Goal: Task Accomplishment & Management: Manage account settings

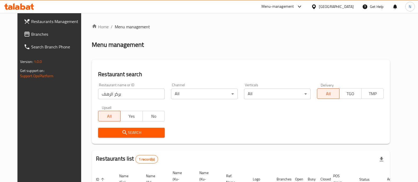
scroll to position [49, 0]
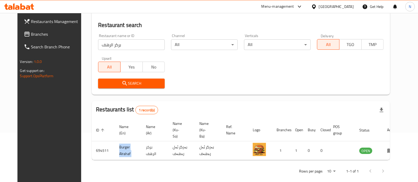
click at [28, 9] on icon at bounding box center [28, 7] width 4 height 4
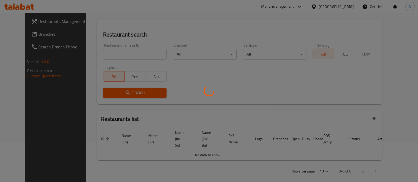
scroll to position [49, 0]
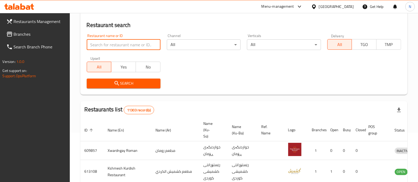
click at [146, 47] on input "search" at bounding box center [124, 44] width 74 height 11
paste input "703937"
type input "703937"
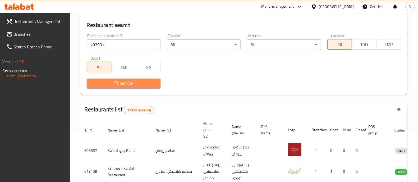
click at [134, 79] on button "Search" at bounding box center [124, 84] width 74 height 10
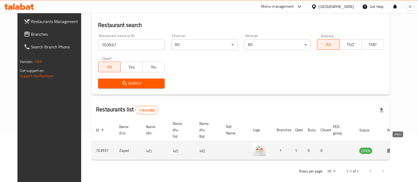
click at [394, 149] on icon "enhanced table" at bounding box center [391, 151] width 6 height 4
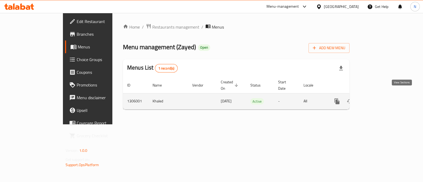
click at [379, 98] on icon "enhanced table" at bounding box center [375, 101] width 6 height 6
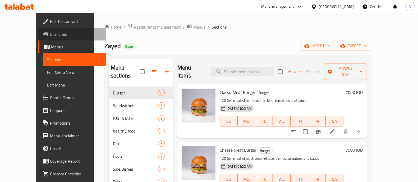
click at [50, 36] on span "Branches" at bounding box center [76, 34] width 52 height 6
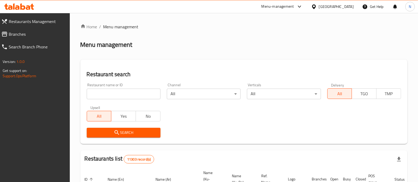
click at [136, 94] on input "search" at bounding box center [124, 94] width 74 height 11
paste input "703758"
click at [142, 131] on span "Search" at bounding box center [123, 132] width 65 height 7
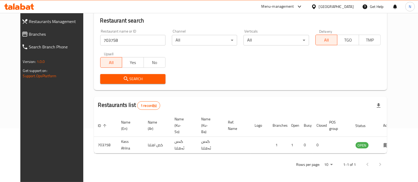
scroll to position [49, 0]
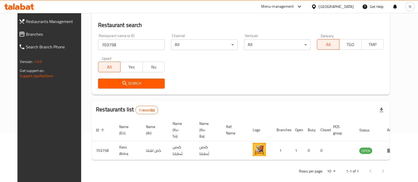
click at [134, 47] on input "703758" at bounding box center [131, 44] width 67 height 11
click button "Search" at bounding box center [131, 84] width 67 height 10
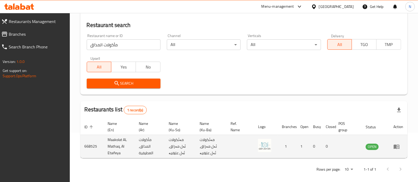
click at [112, 142] on td "Maakolat AL Mathaq, Al Etaifeya" at bounding box center [119, 146] width 31 height 23
copy td "Maakolat AL Mathaq, Al Etaifeya"
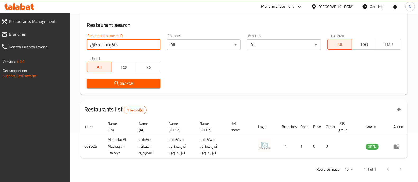
click at [106, 45] on input "مأكولات المذاق" at bounding box center [124, 44] width 74 height 11
paste input "701750"
type input "701750"
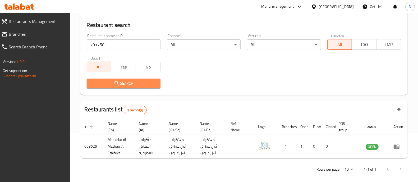
click at [149, 87] on button "Search" at bounding box center [124, 84] width 74 height 10
click at [149, 87] on div at bounding box center [209, 91] width 418 height 182
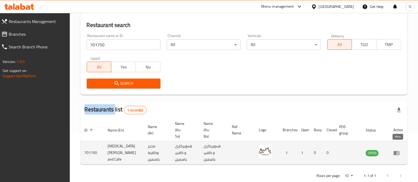
click at [395, 151] on icon "enhanced table" at bounding box center [397, 153] width 6 height 4
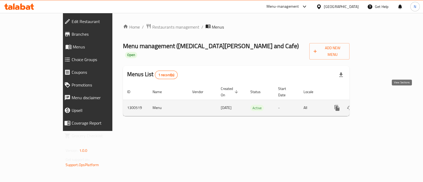
click at [382, 102] on link "enhanced table" at bounding box center [375, 108] width 13 height 13
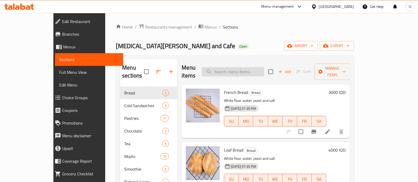
click at [239, 70] on input "search" at bounding box center [233, 71] width 62 height 9
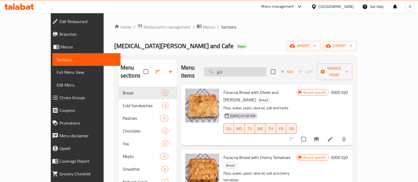
click at [267, 71] on input "خبز" at bounding box center [235, 71] width 62 height 9
type input "أ"
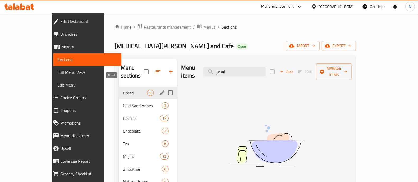
type input "اسمر"
click at [131, 90] on span "Bread" at bounding box center [135, 93] width 24 height 6
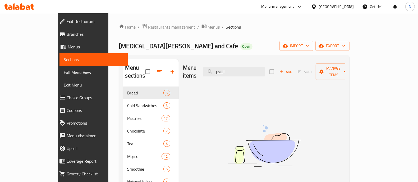
click at [29, 7] on icon at bounding box center [28, 7] width 4 height 4
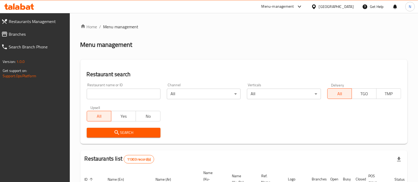
click at [137, 94] on input "search" at bounding box center [124, 94] width 74 height 11
paste input "703895"
type input "703895"
click at [117, 130] on icon "submit" at bounding box center [117, 132] width 6 height 6
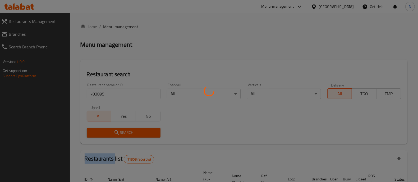
click at [117, 130] on div at bounding box center [209, 91] width 418 height 182
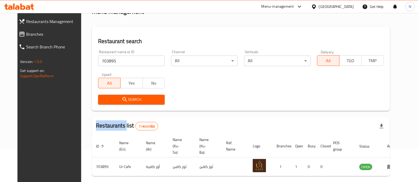
scroll to position [49, 0]
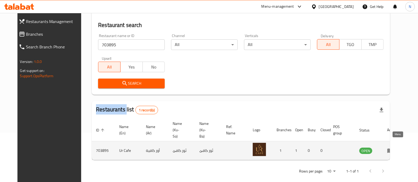
click at [394, 149] on icon "enhanced table" at bounding box center [391, 151] width 6 height 4
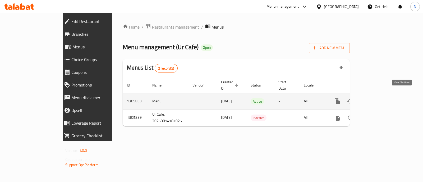
click at [379, 98] on icon "enhanced table" at bounding box center [376, 101] width 6 height 6
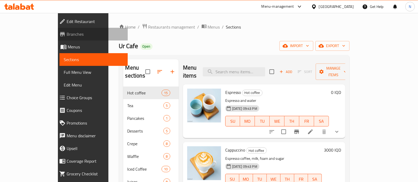
click at [67, 35] on span "Branches" at bounding box center [95, 34] width 57 height 6
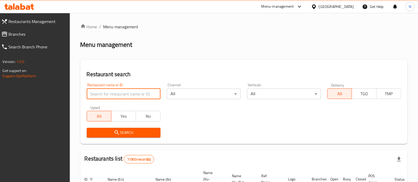
click at [146, 92] on input "search" at bounding box center [124, 94] width 74 height 11
type input "[GEOGRAPHIC_DATA]"
click button "Search" at bounding box center [124, 133] width 74 height 10
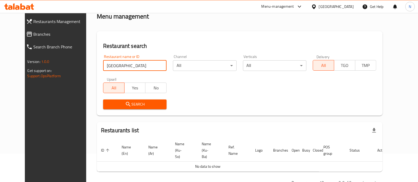
scroll to position [40, 0]
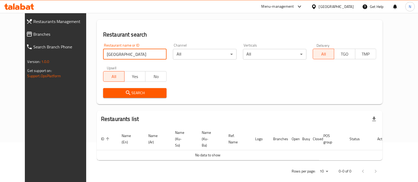
click at [19, 3] on icon at bounding box center [19, 6] width 30 height 6
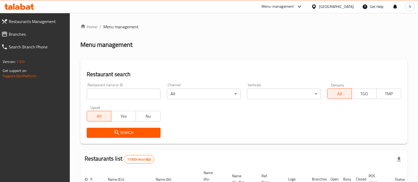
scroll to position [40, 0]
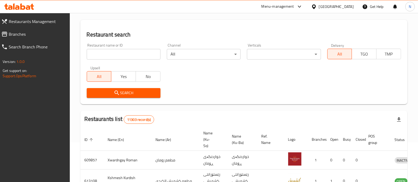
click at [145, 53] on input "search" at bounding box center [124, 54] width 74 height 11
paste input "703559"
type input "703559"
click at [141, 89] on button "Search" at bounding box center [124, 93] width 74 height 10
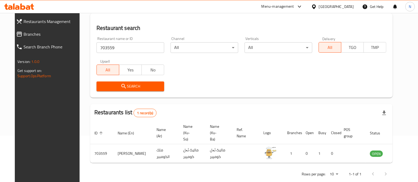
scroll to position [49, 0]
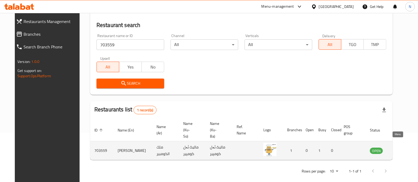
click at [398, 149] on icon "enhanced table" at bounding box center [401, 151] width 6 height 4
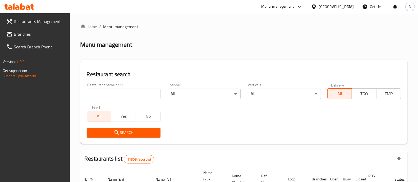
click at [31, 8] on icon at bounding box center [19, 6] width 30 height 6
click at [146, 94] on input "search" at bounding box center [124, 94] width 74 height 11
paste input "703559"
type input "703559"
click at [144, 133] on span "Search" at bounding box center [123, 132] width 65 height 7
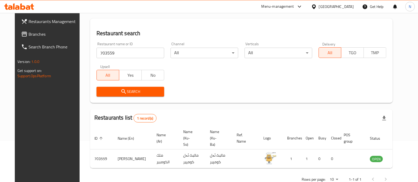
scroll to position [49, 0]
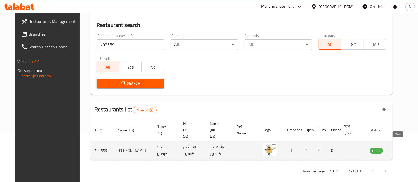
click at [399, 147] on icon "enhanced table" at bounding box center [401, 150] width 6 height 6
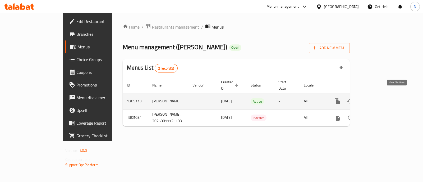
click at [379, 98] on icon "enhanced table" at bounding box center [376, 101] width 6 height 6
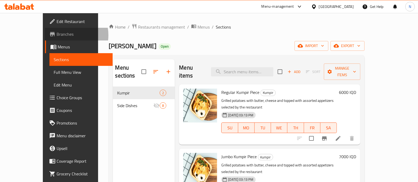
click at [57, 35] on span "Branches" at bounding box center [83, 34] width 52 height 6
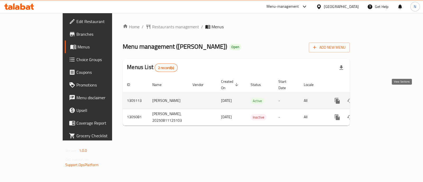
click at [382, 95] on link "enhanced table" at bounding box center [375, 100] width 13 height 13
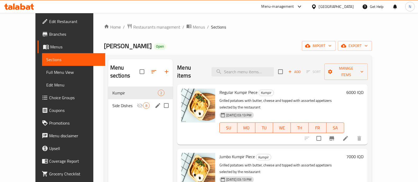
click at [112, 102] on span "Side Dishes" at bounding box center [124, 105] width 24 height 6
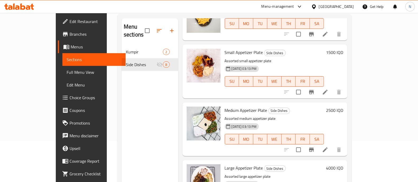
scroll to position [165, 0]
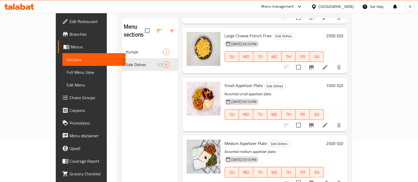
click at [343, 82] on h6 "1500 IQD" at bounding box center [334, 85] width 17 height 7
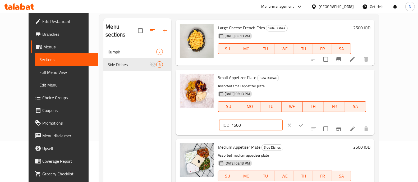
drag, startPoint x: 342, startPoint y: 81, endPoint x: 277, endPoint y: 83, distance: 65.1
click at [279, 82] on div "Small Appetizer Plate Side Dishes Assorted small appetizer plate [DATE] 03:13 P…" at bounding box center [294, 102] width 157 height 61
type input "2000"
click at [307, 119] on button "ok" at bounding box center [302, 125] width 12 height 12
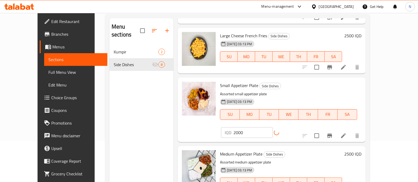
click at [362, 150] on h6 "2500 IQD" at bounding box center [353, 153] width 17 height 7
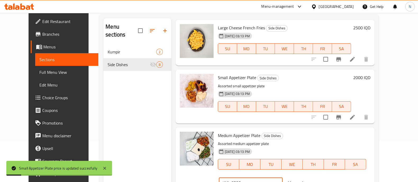
drag, startPoint x: 311, startPoint y: 136, endPoint x: 296, endPoint y: 138, distance: 14.7
click at [297, 138] on div "Medium Appetizer Plate Side Dishes Assorted medium appetizer plate [DATE] 03:13…" at bounding box center [294, 160] width 157 height 61
type input "3000"
click at [304, 180] on icon "ok" at bounding box center [301, 182] width 5 height 5
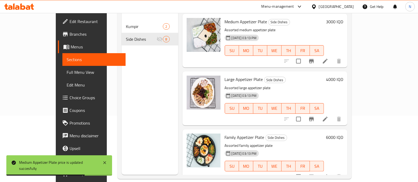
scroll to position [74, 0]
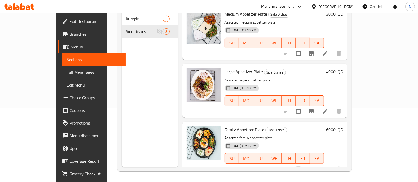
click at [343, 126] on h6 "6000 IQD" at bounding box center [334, 129] width 17 height 7
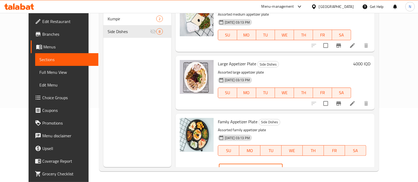
drag, startPoint x: 324, startPoint y: 124, endPoint x: 315, endPoint y: 124, distance: 9.0
click at [283, 164] on div "IQD 6000 ​" at bounding box center [251, 169] width 64 height 11
type input "5000"
click at [304, 166] on icon "ok" at bounding box center [301, 168] width 5 height 5
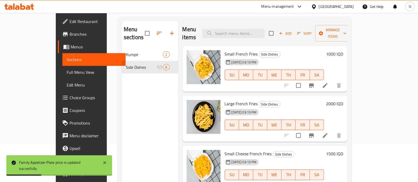
scroll to position [8, 0]
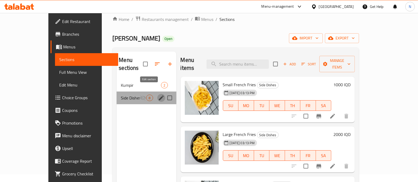
click at [158, 95] on icon "edit" at bounding box center [161, 98] width 6 height 6
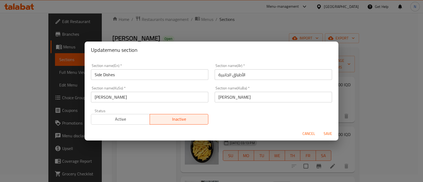
click at [133, 122] on span "Active" at bounding box center [120, 119] width 55 height 8
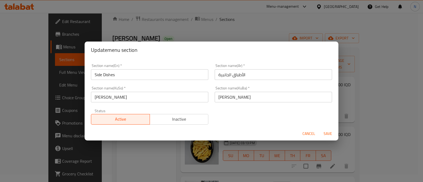
click at [327, 134] on span "Save" at bounding box center [328, 133] width 13 height 7
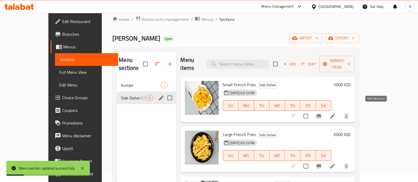
click at [335, 114] on icon at bounding box center [333, 116] width 5 height 5
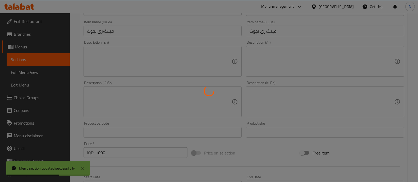
scroll to position [231, 0]
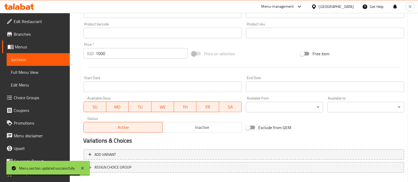
click at [211, 126] on span "Inactive" at bounding box center [202, 128] width 75 height 8
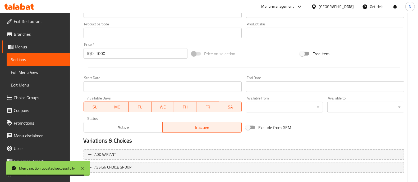
scroll to position [260, 0]
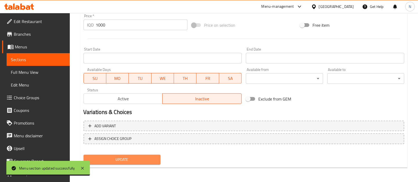
click at [157, 157] on button "Update" at bounding box center [122, 160] width 77 height 10
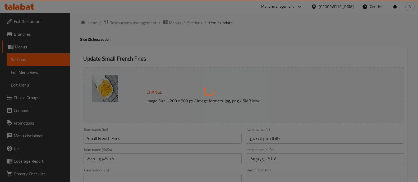
scroll to position [0, 0]
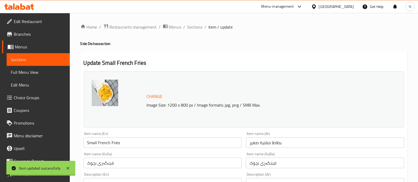
click at [195, 28] on span "Sections" at bounding box center [195, 27] width 15 height 6
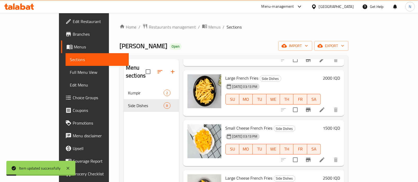
scroll to position [66, 0]
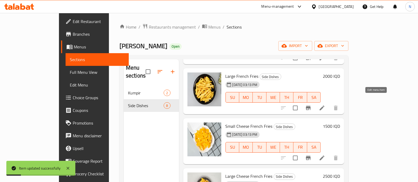
click at [326, 105] on icon at bounding box center [322, 108] width 6 height 6
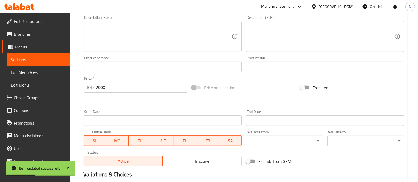
scroll to position [198, 0]
click at [202, 160] on span "Inactive" at bounding box center [202, 160] width 75 height 8
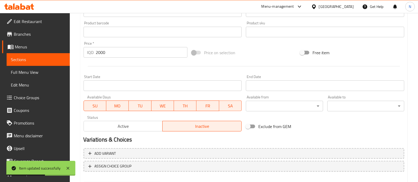
scroll to position [260, 0]
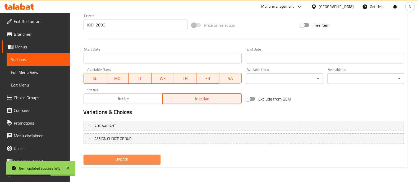
click at [157, 157] on button "Update" at bounding box center [122, 160] width 77 height 10
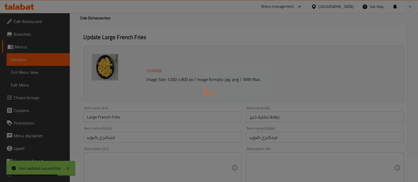
scroll to position [0, 0]
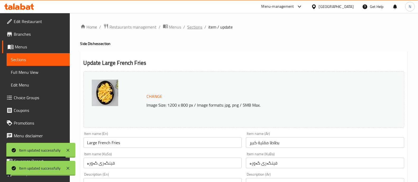
click at [195, 27] on span "Sections" at bounding box center [195, 27] width 15 height 6
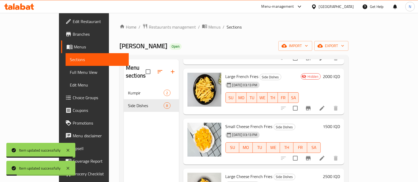
scroll to position [66, 0]
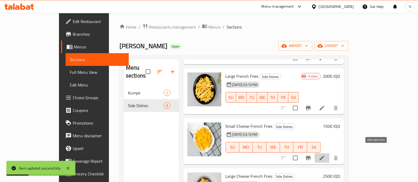
click at [325, 156] on icon at bounding box center [322, 158] width 5 height 5
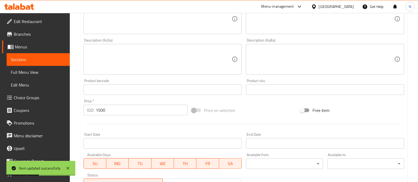
scroll to position [198, 0]
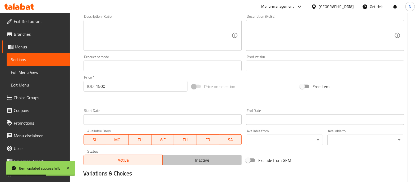
click at [180, 157] on span "Inactive" at bounding box center [202, 160] width 75 height 8
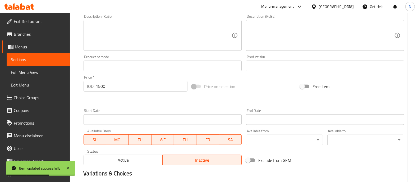
scroll to position [260, 0]
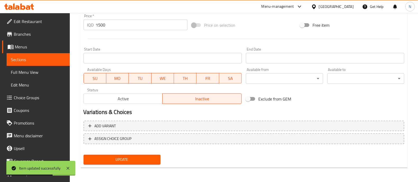
click at [146, 155] on button "Update" at bounding box center [122, 160] width 77 height 10
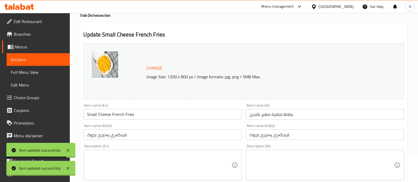
scroll to position [0, 0]
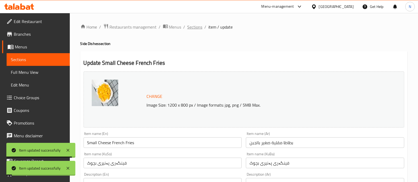
click at [193, 25] on span "Sections" at bounding box center [195, 27] width 15 height 6
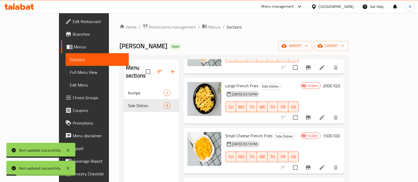
scroll to position [132, 0]
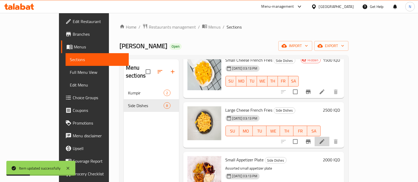
click at [330, 137] on li at bounding box center [322, 142] width 15 height 10
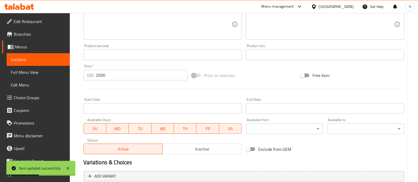
scroll to position [260, 0]
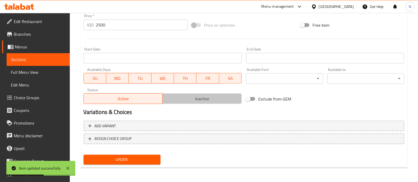
click at [201, 99] on span "Inactive" at bounding box center [202, 99] width 75 height 8
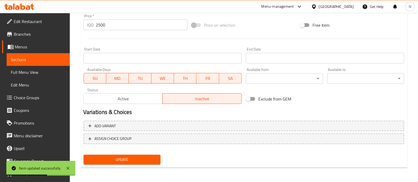
click at [151, 157] on span "Update" at bounding box center [122, 159] width 69 height 7
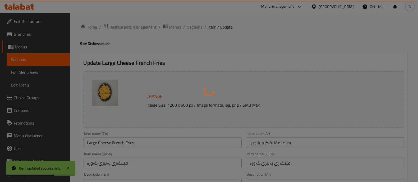
scroll to position [0, 0]
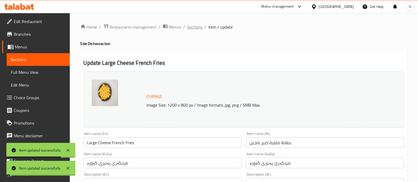
click at [196, 26] on span "Sections" at bounding box center [195, 27] width 15 height 6
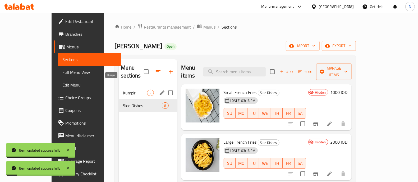
click at [123, 90] on span "Kumpir" at bounding box center [135, 93] width 24 height 6
